Goal: Information Seeking & Learning: Learn about a topic

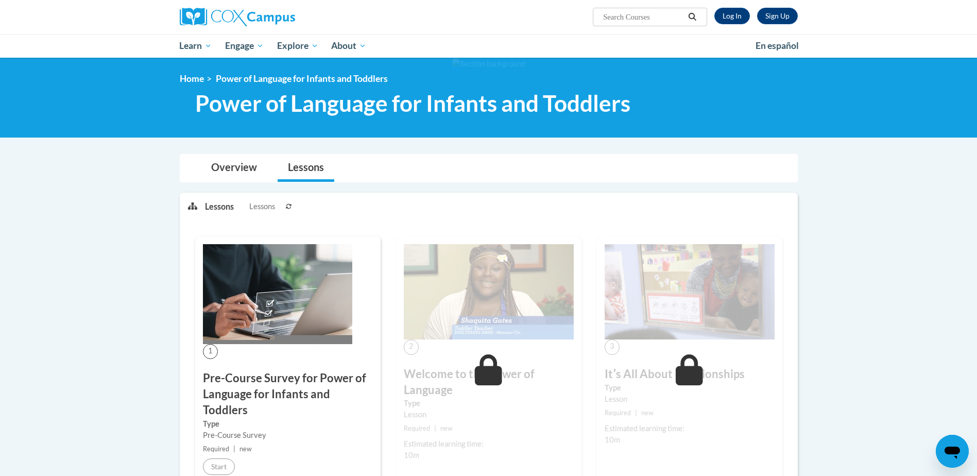
click at [268, 413] on h3 "Pre-Course Survey for Power of Language for Infants and Toddlers" at bounding box center [288, 393] width 170 height 47
click at [267, 390] on h3 "Pre-Course Survey for Power of Language for Infants and Toddlers" at bounding box center [288, 393] width 170 height 47
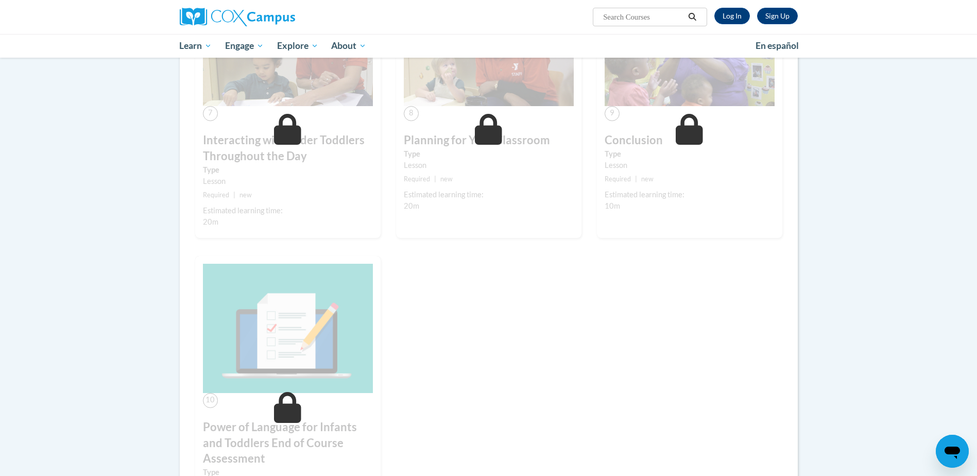
scroll to position [804, 0]
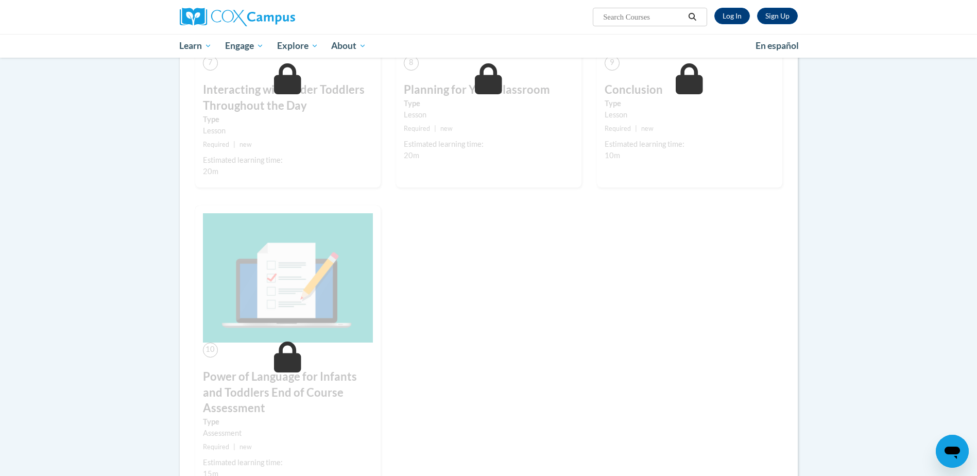
click at [256, 380] on h3 "Power of Language for Infants and Toddlers End of Course Assessment" at bounding box center [288, 392] width 170 height 47
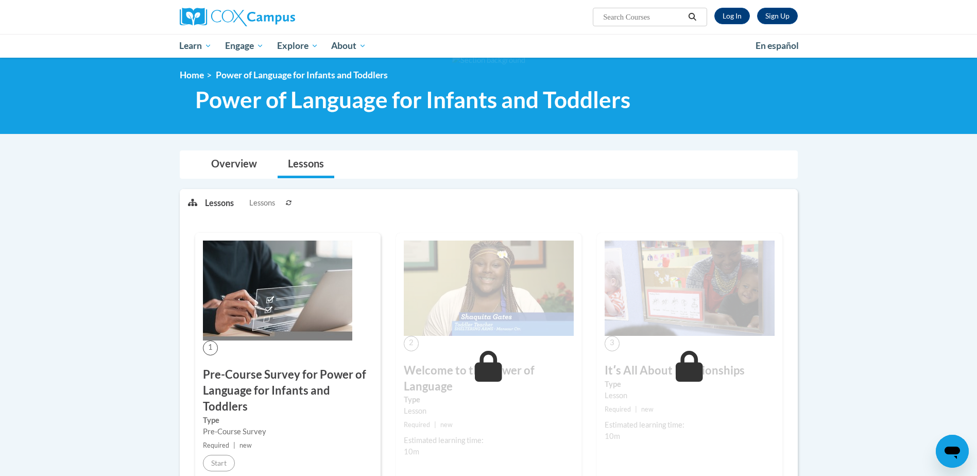
scroll to position [0, 0]
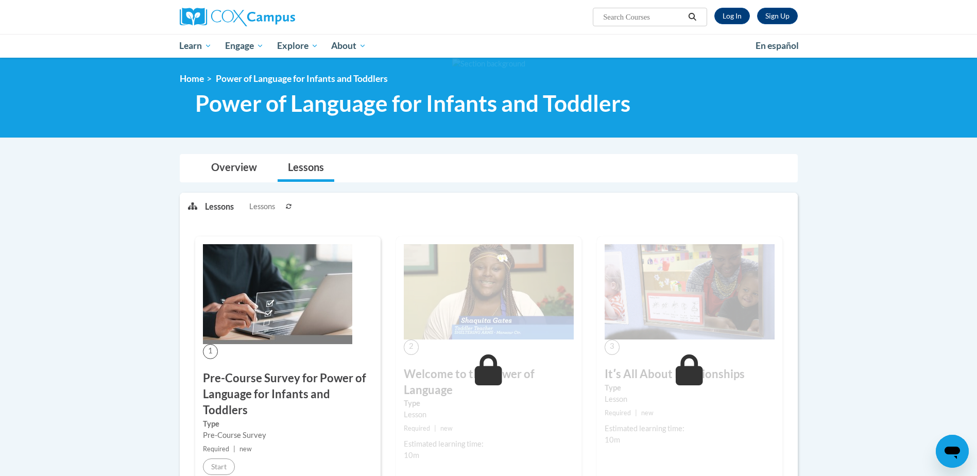
click at [267, 377] on h3 "Pre-Course Survey for Power of Language for Infants and Toddlers" at bounding box center [288, 393] width 170 height 47
click at [274, 295] on img at bounding box center [277, 294] width 149 height 100
click at [302, 163] on link "Lessons" at bounding box center [306, 168] width 57 height 27
click at [312, 171] on link "Lessons" at bounding box center [306, 168] width 57 height 27
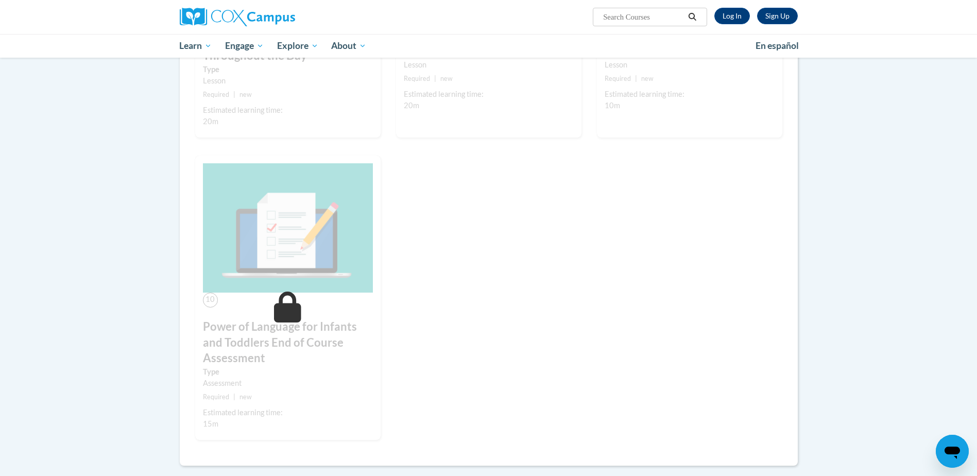
scroll to position [848, 0]
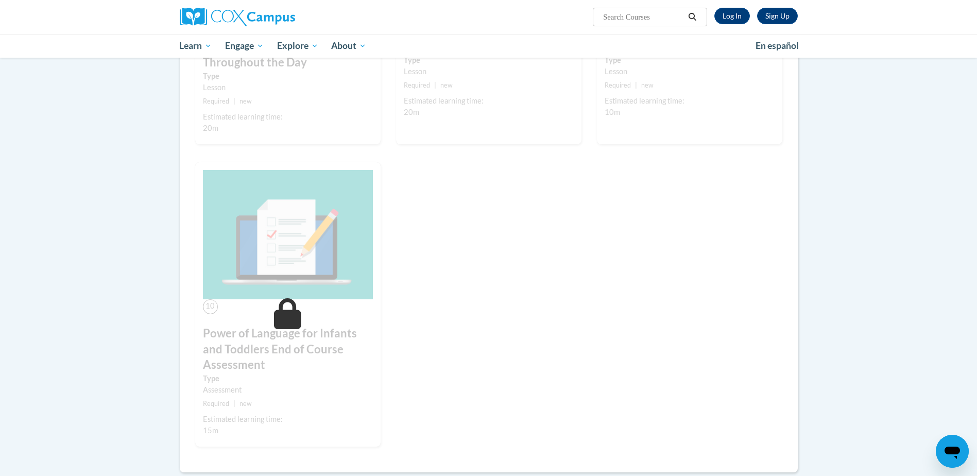
click at [272, 334] on h3 "Power of Language for Infants and Toddlers End of Course Assessment" at bounding box center [288, 349] width 170 height 47
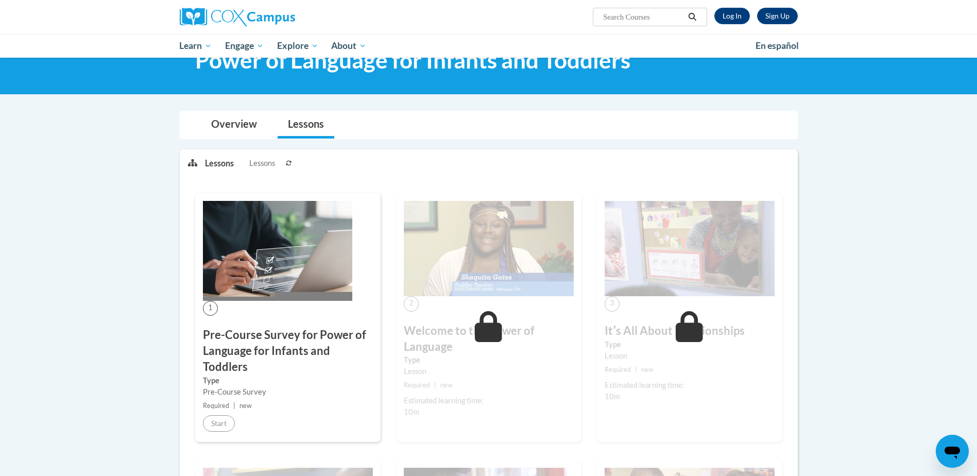
scroll to position [0, 0]
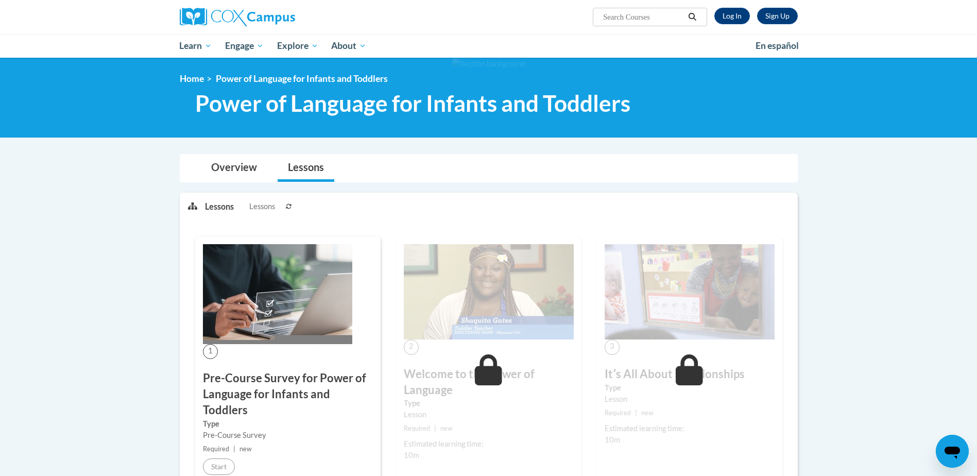
click at [225, 208] on p "Lessons" at bounding box center [219, 206] width 29 height 11
click at [236, 172] on link "Overview" at bounding box center [234, 168] width 66 height 27
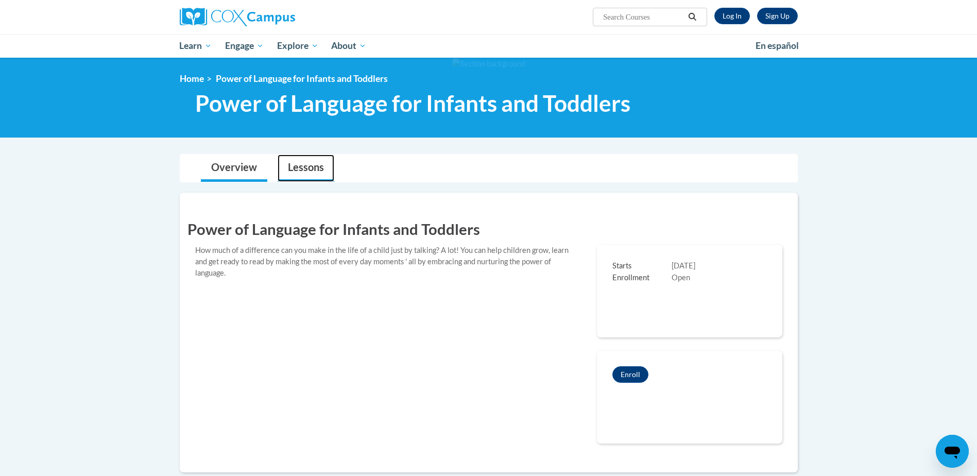
click at [309, 173] on link "Lessons" at bounding box center [306, 168] width 57 height 27
